Goal: Task Accomplishment & Management: Use online tool/utility

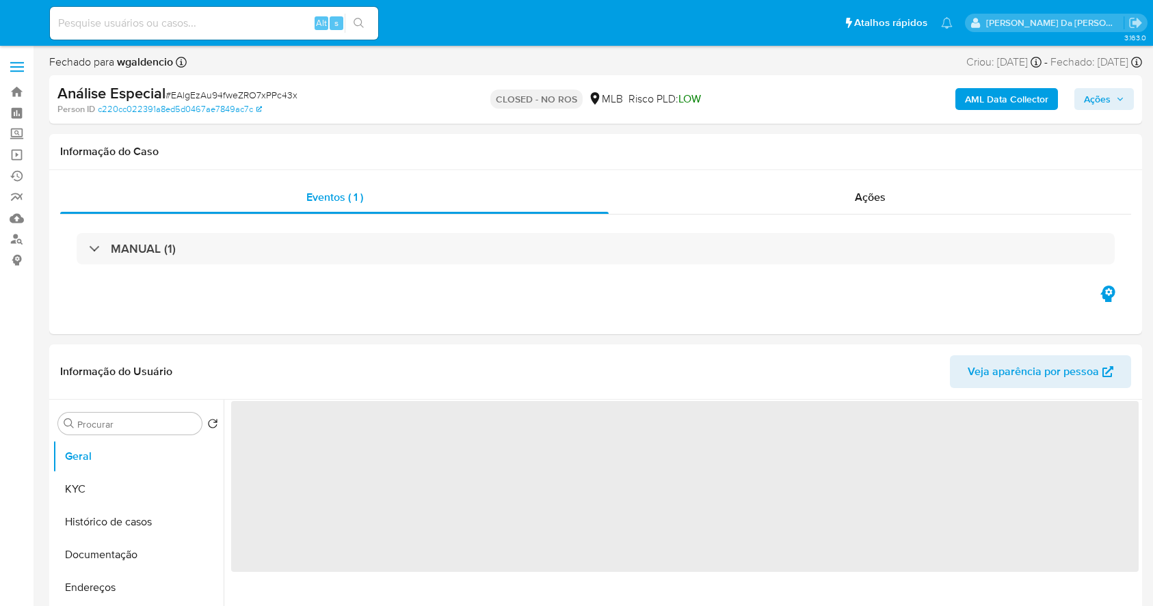
select select "10"
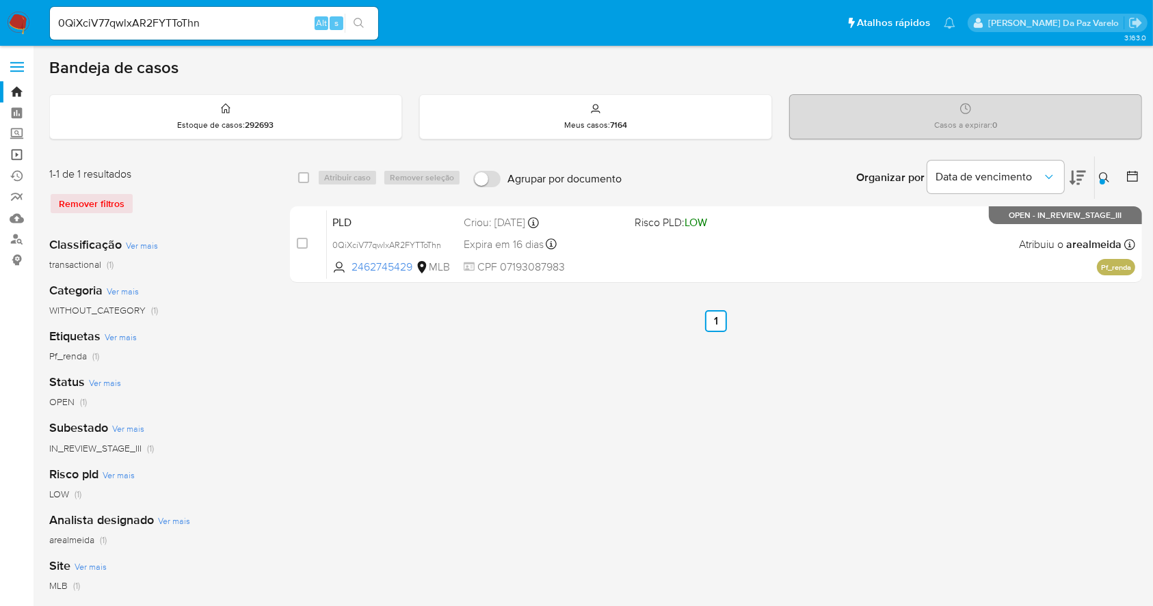
click at [20, 145] on link "Operações em massa" at bounding box center [81, 154] width 163 height 21
click at [20, 148] on link "Operações em massa" at bounding box center [81, 154] width 163 height 21
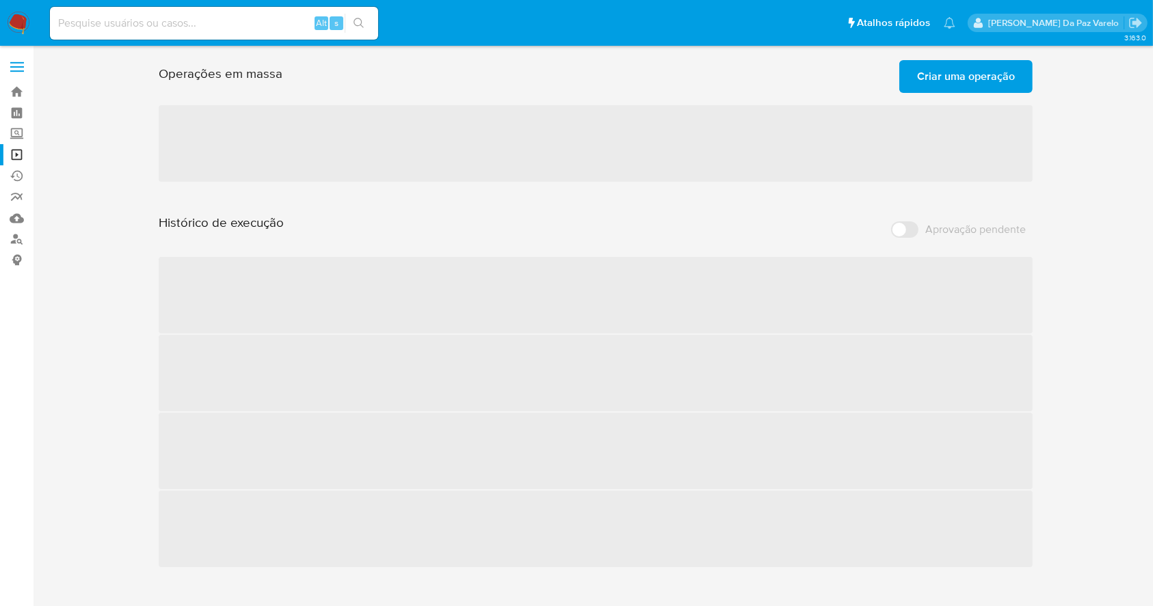
click at [986, 73] on span "Criar uma operação" at bounding box center [966, 77] width 98 height 30
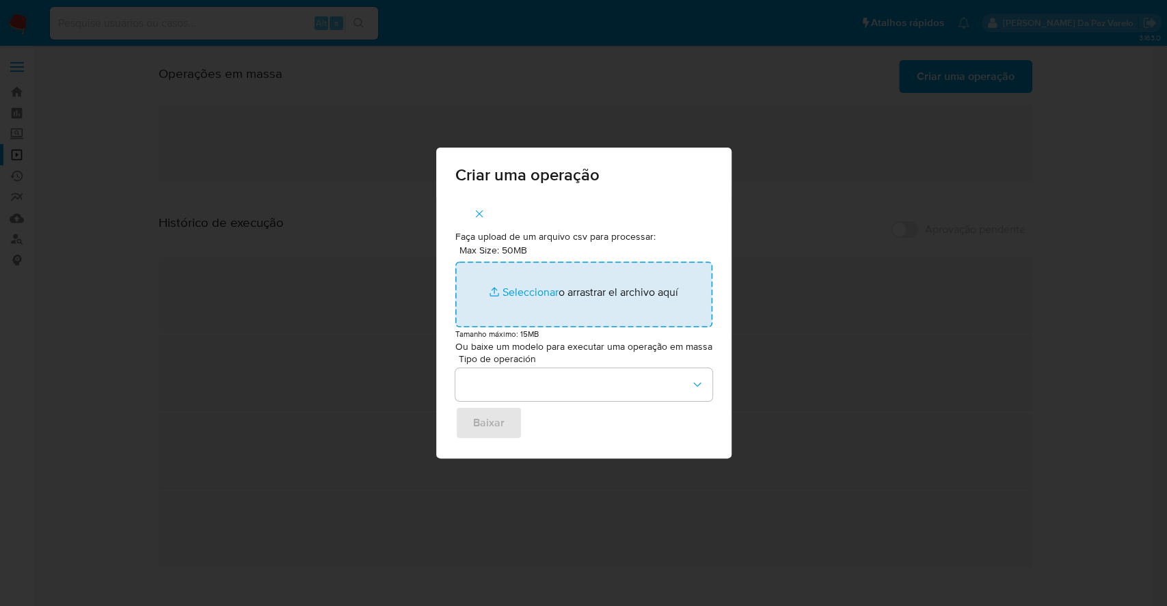
click at [531, 293] on input "Max Size: 50MB Seleccionar archivos" at bounding box center [583, 295] width 257 height 66
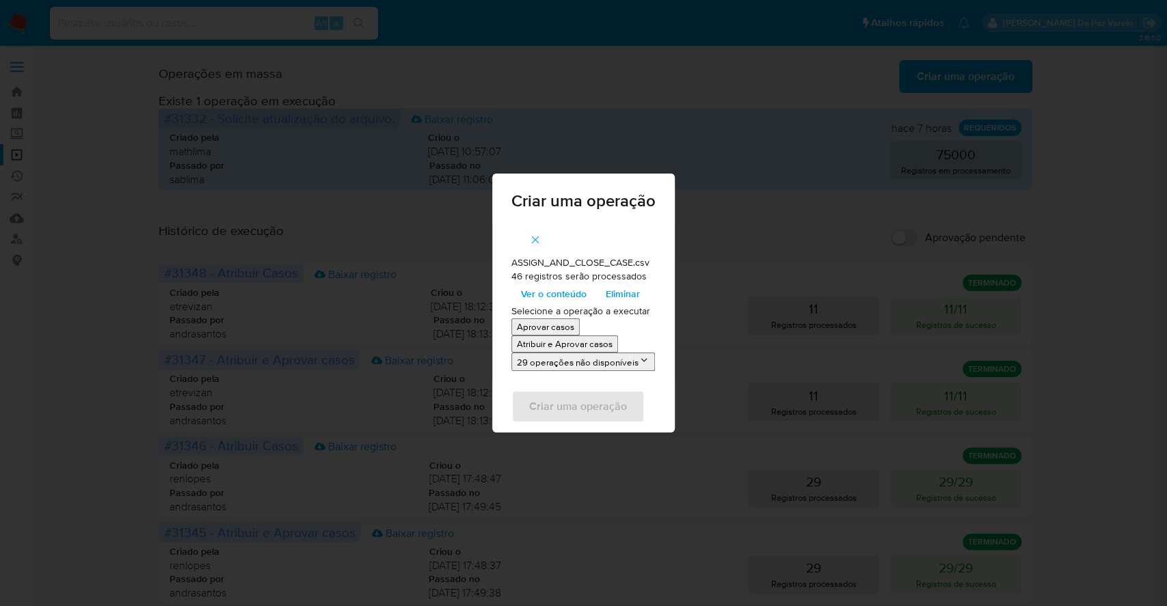
drag, startPoint x: 531, startPoint y: 293, endPoint x: 542, endPoint y: 345, distance: 52.6
click at [542, 345] on p "Atribuir e Aprovar casos" at bounding box center [565, 344] width 96 height 13
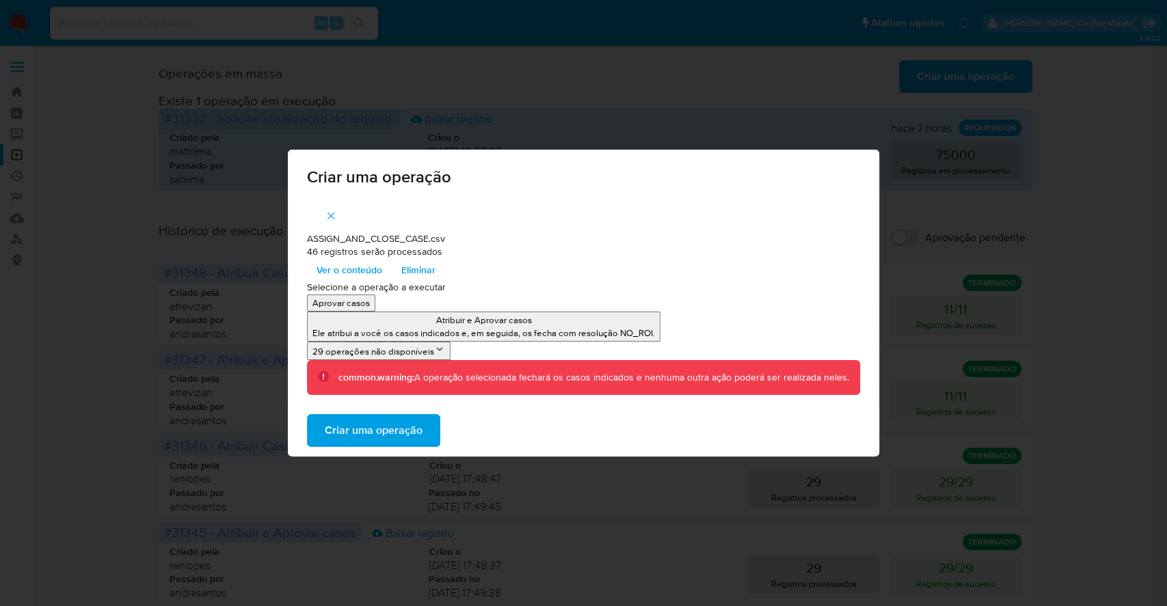
click at [378, 271] on span "Ver o conteúdo" at bounding box center [350, 269] width 66 height 19
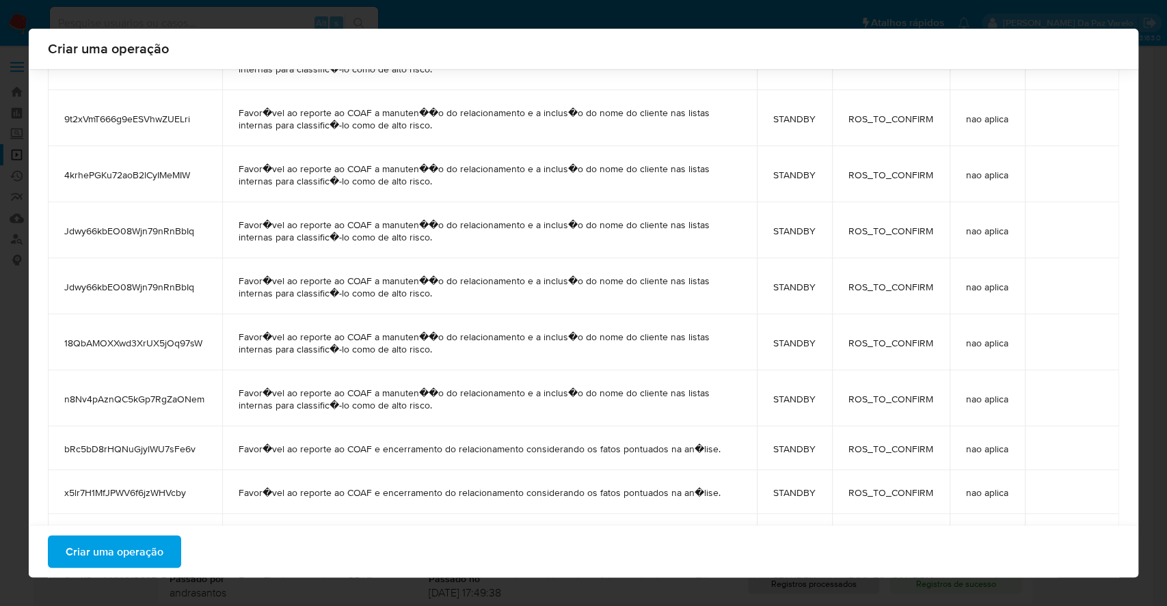
scroll to position [1268, 0]
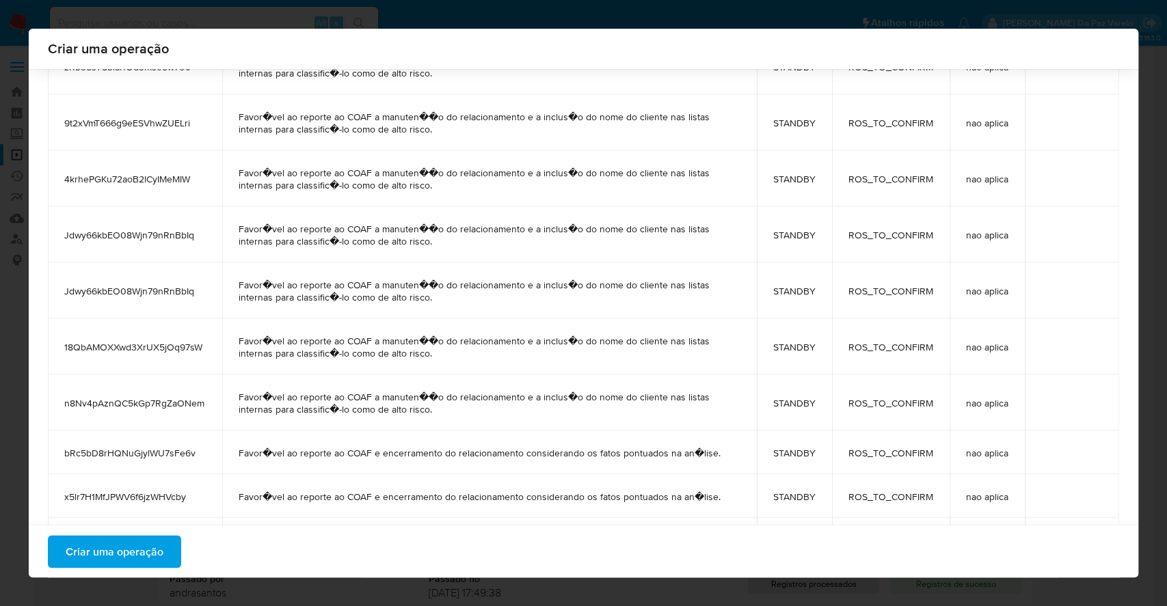
click at [99, 548] on span "Criar uma operação" at bounding box center [115, 552] width 98 height 30
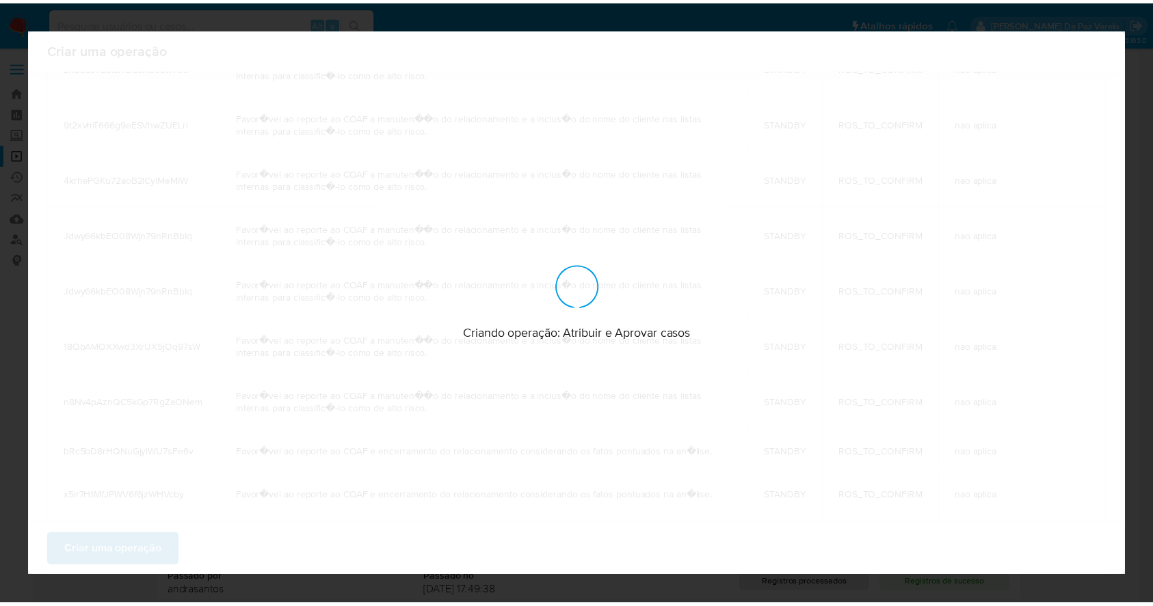
scroll to position [0, 0]
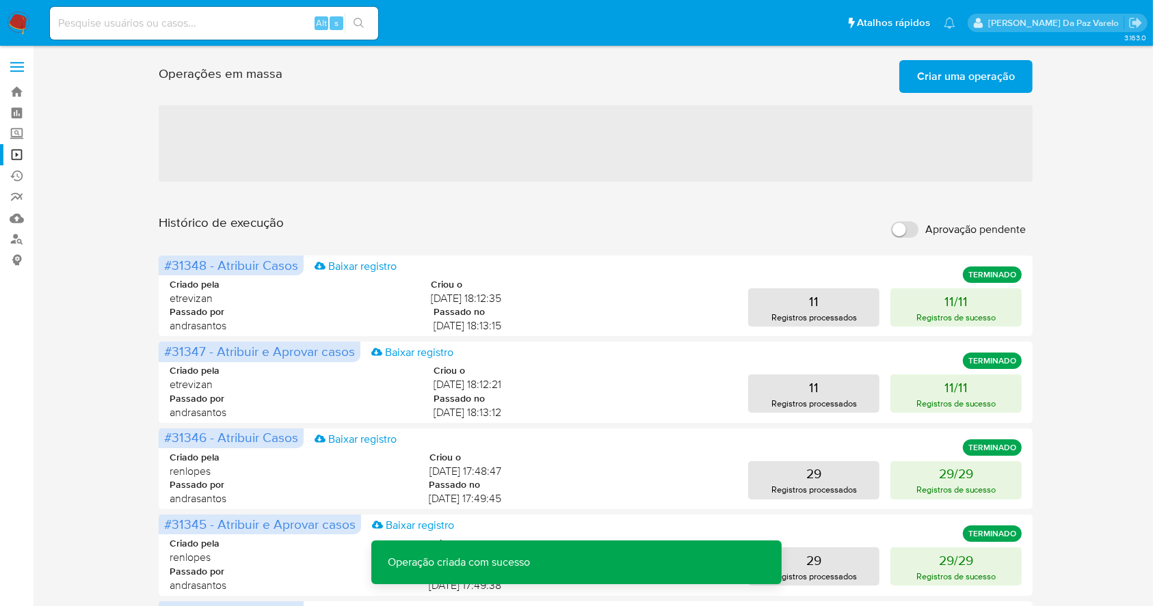
click at [987, 68] on span "Criar uma operação" at bounding box center [966, 77] width 98 height 30
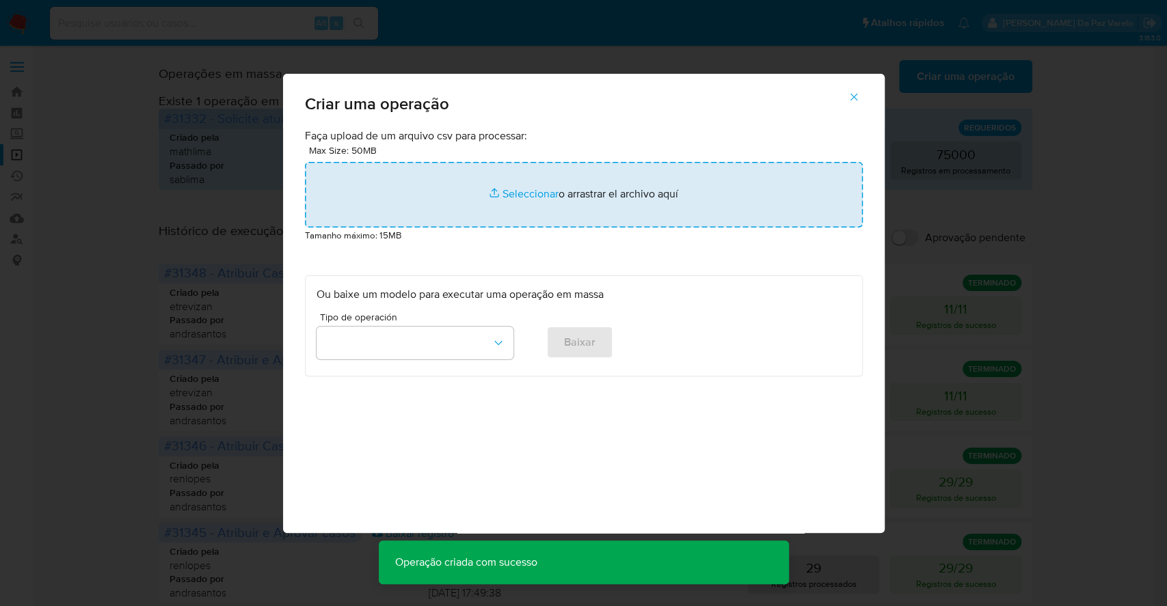
click at [539, 191] on input "file" at bounding box center [584, 195] width 558 height 66
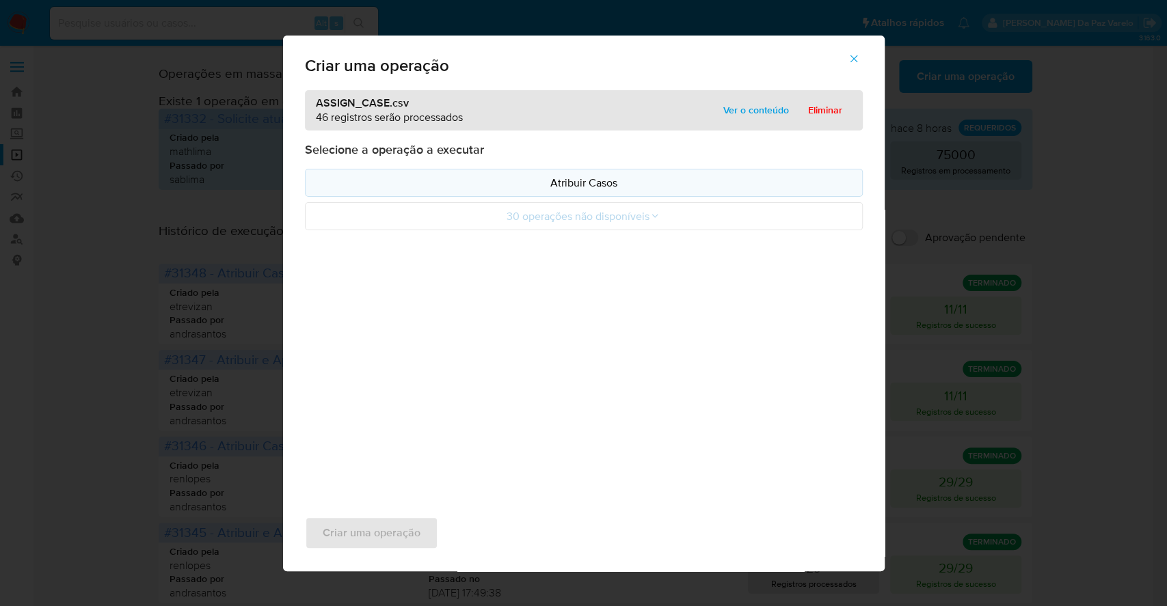
click at [570, 185] on p "Atribuir Casos" at bounding box center [584, 183] width 535 height 16
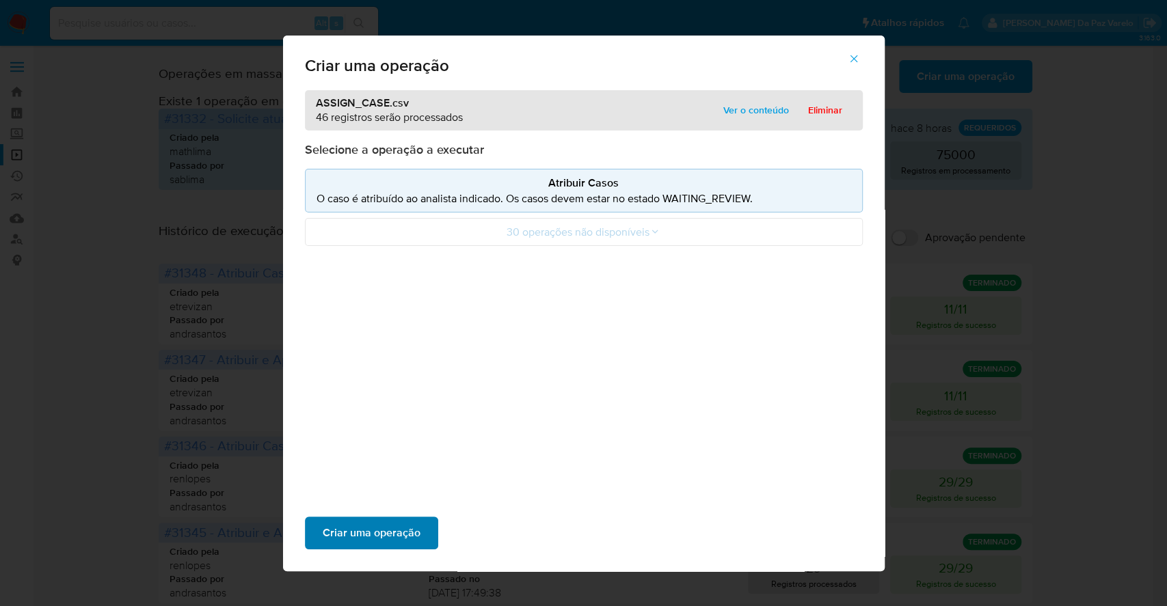
click at [357, 533] on span "Criar uma operação" at bounding box center [372, 533] width 98 height 30
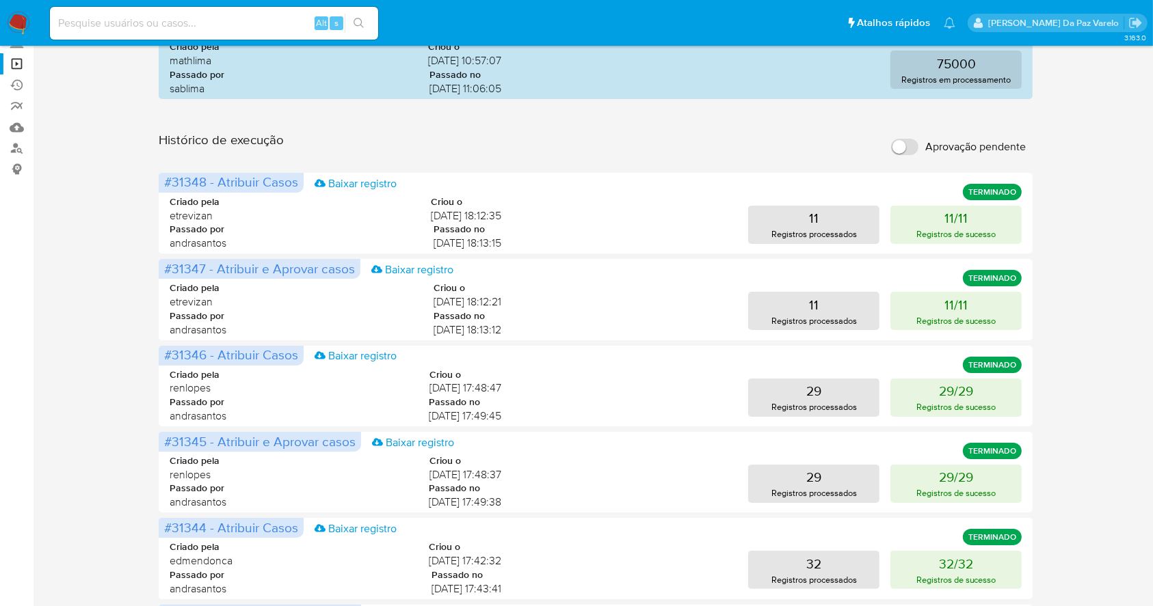
click at [900, 156] on label "Aprovação pendente" at bounding box center [958, 147] width 148 height 30
click at [900, 155] on input "Aprovação pendente" at bounding box center [904, 147] width 27 height 16
checkbox input "true"
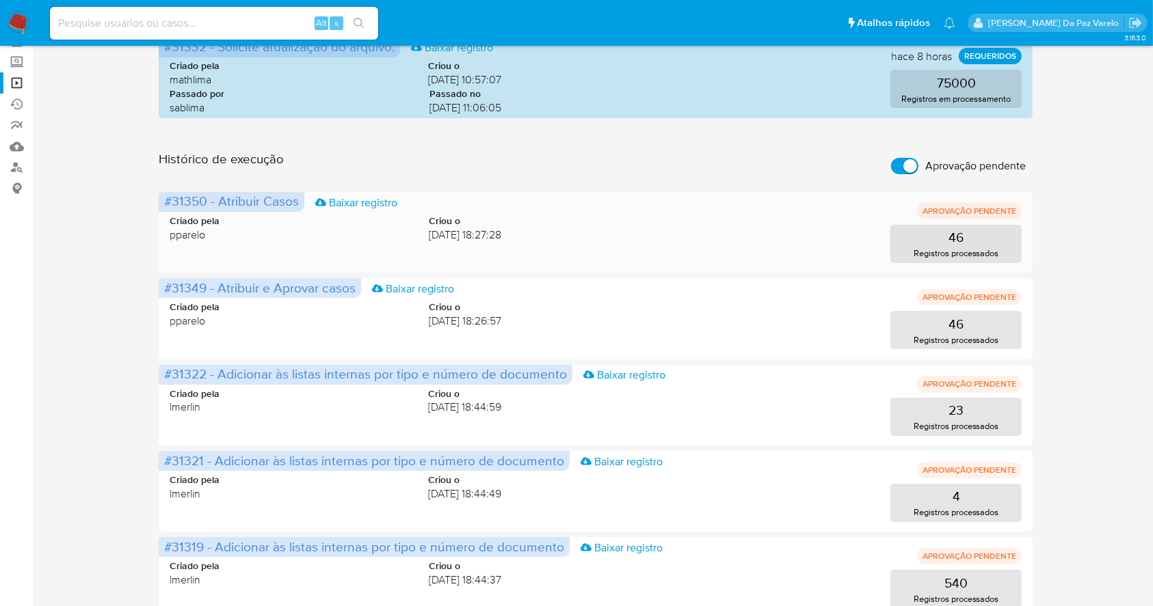
scroll to position [91, 0]
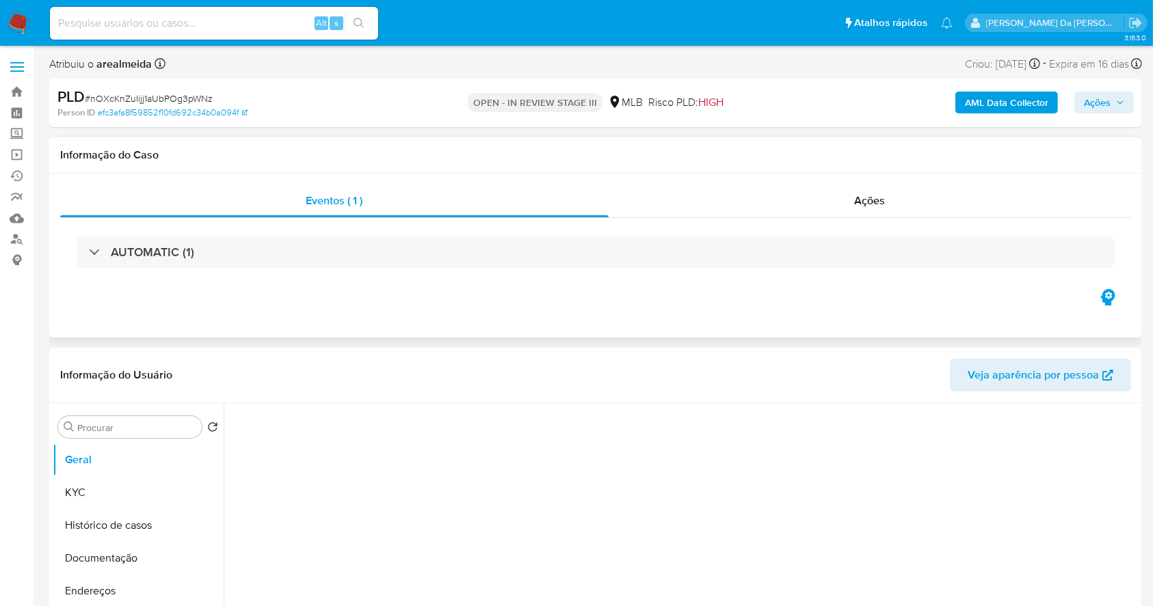
select select "10"
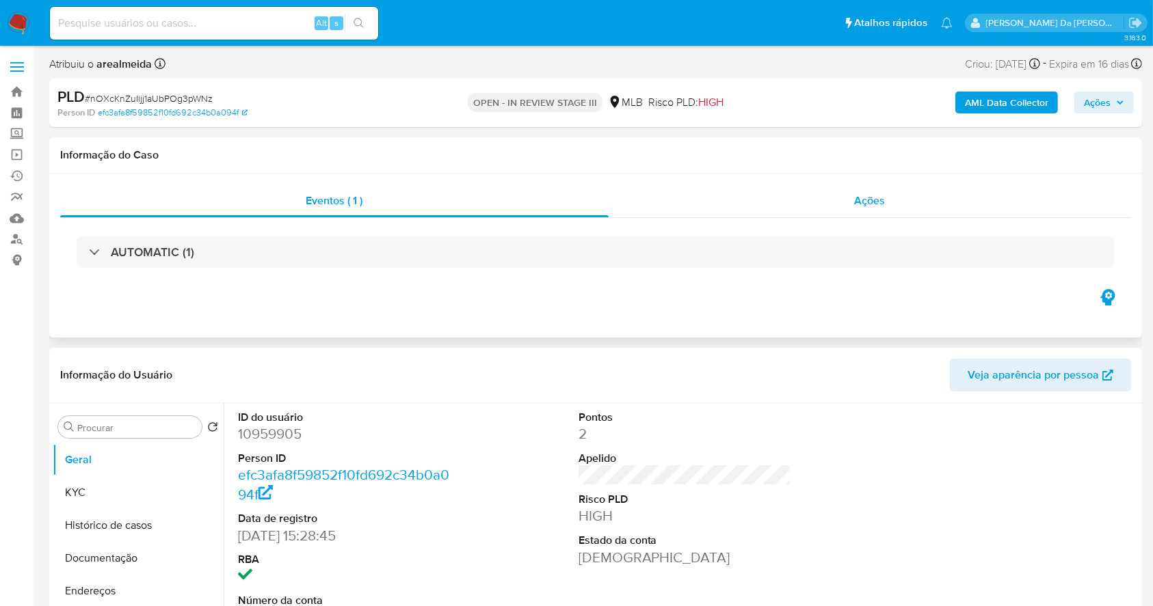
click at [877, 205] on span "Ações" at bounding box center [870, 201] width 31 height 16
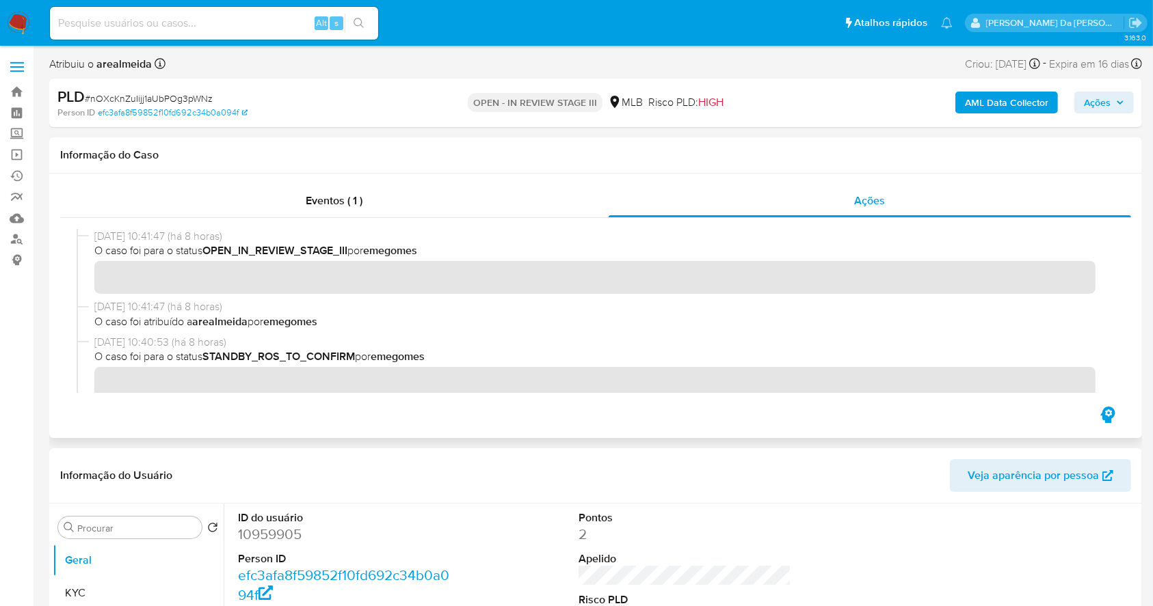
click at [602, 256] on span "O caso foi para o status OPEN_IN_REVIEW_STAGE_III por emegomes" at bounding box center [601, 250] width 1015 height 15
click at [616, 236] on span "10/10/2025 10:41:47 (há 8 horas)" at bounding box center [601, 236] width 1015 height 15
